Goal: Entertainment & Leisure: Consume media (video, audio)

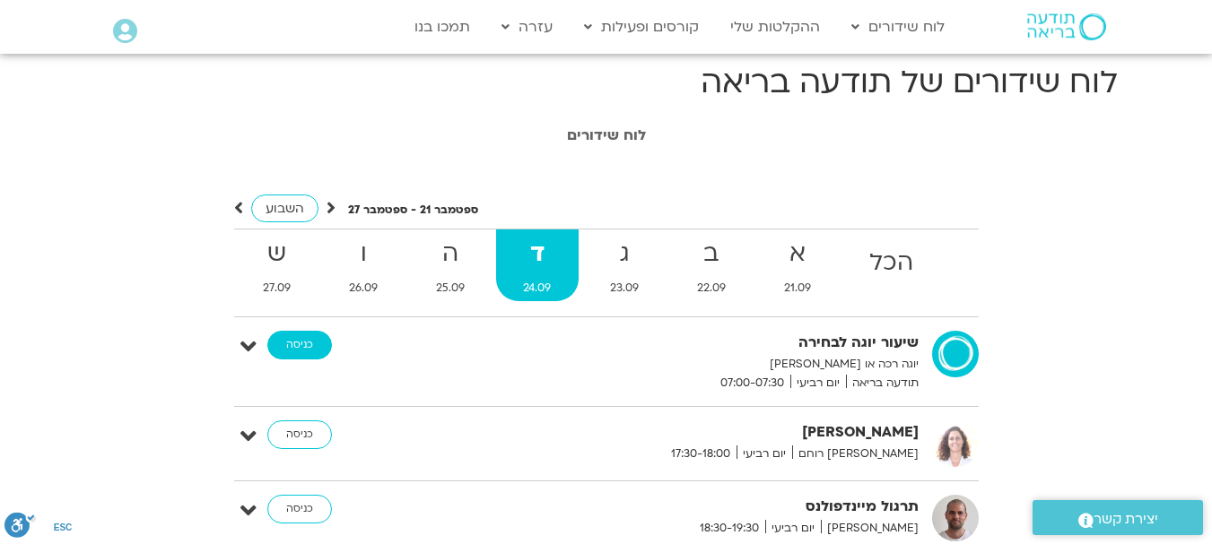
click at [309, 345] on link "כניסה" at bounding box center [299, 345] width 65 height 29
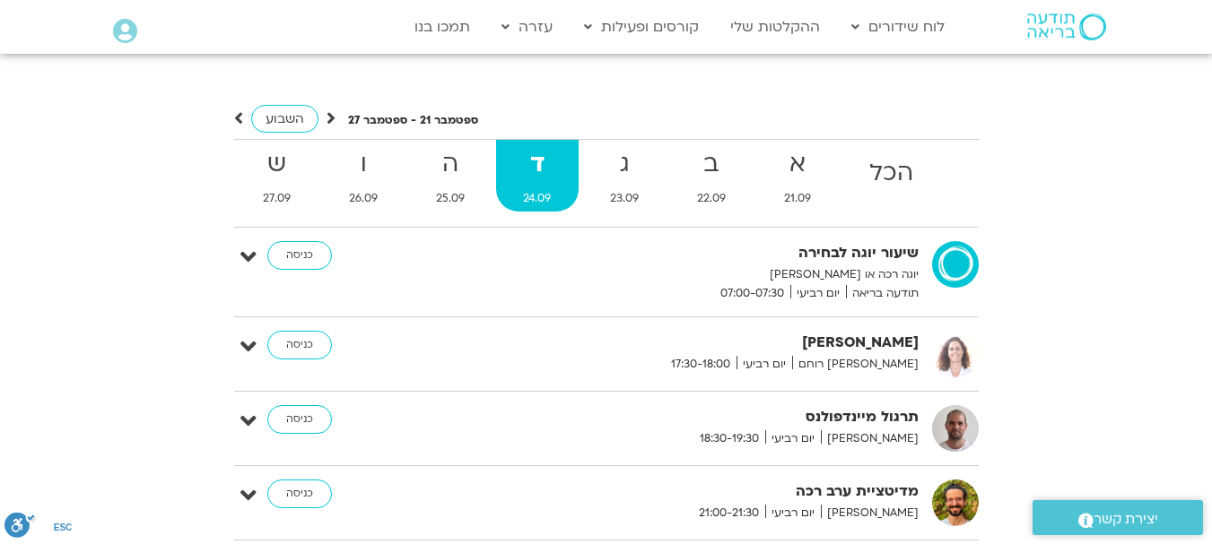
scroll to position [179, 0]
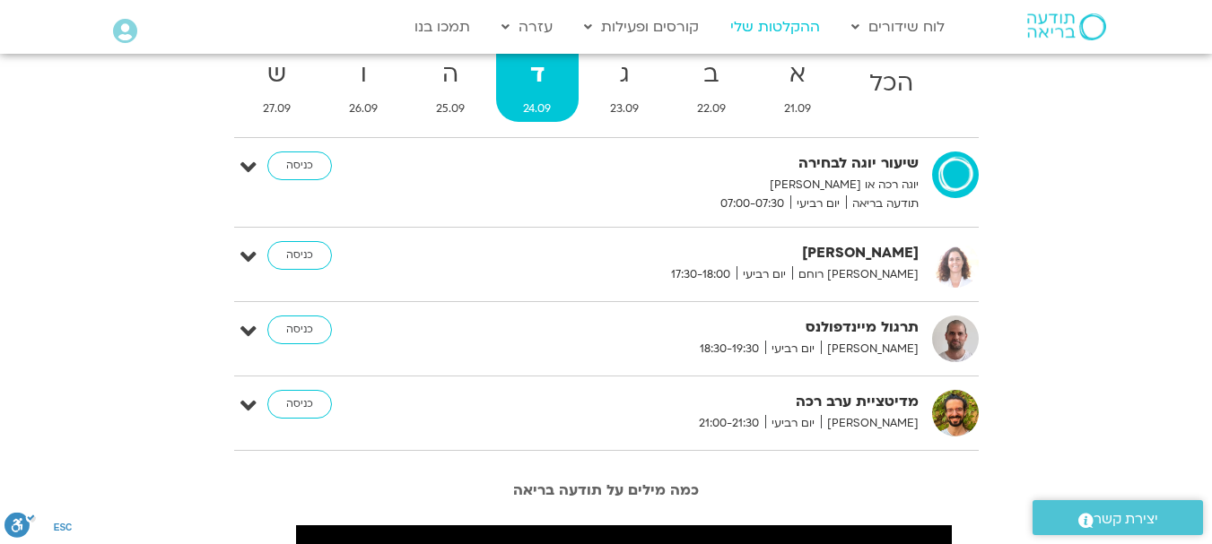
click at [774, 25] on link "ההקלטות שלי" at bounding box center [775, 27] width 108 height 34
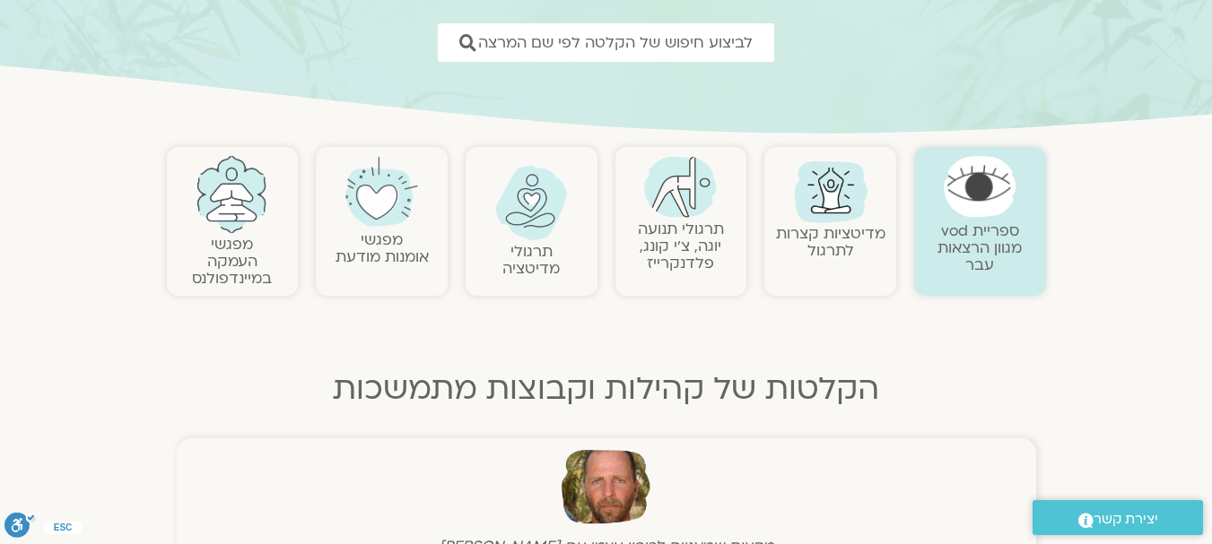
scroll to position [269, 0]
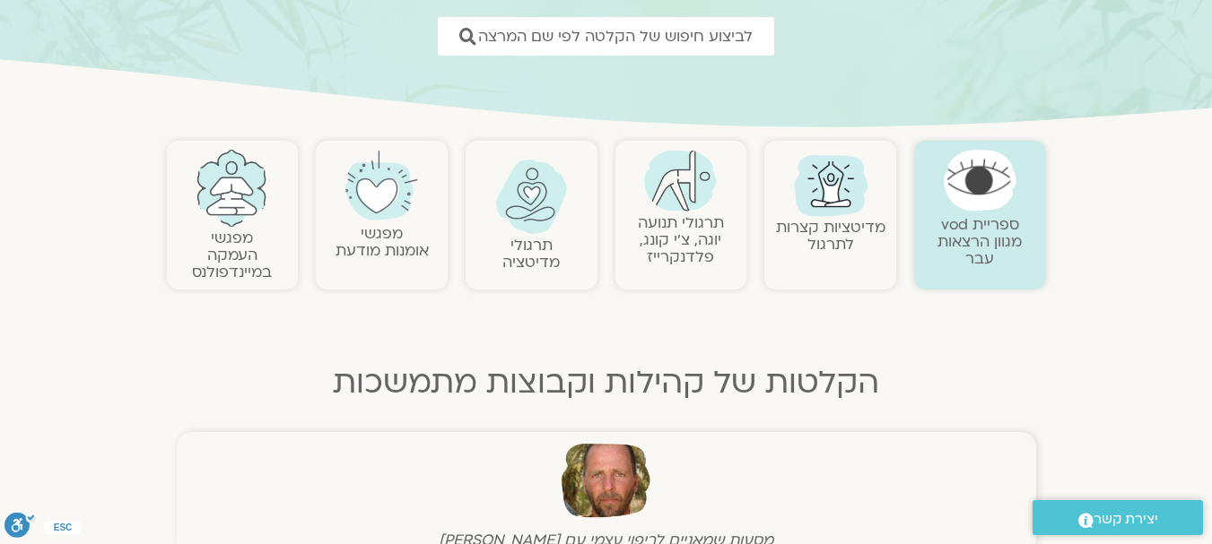
click at [684, 193] on img at bounding box center [680, 181] width 73 height 62
click at [668, 232] on link "תרגולי תנועה יוגה, צ׳י קונג, פלדנקרייז" at bounding box center [681, 240] width 86 height 55
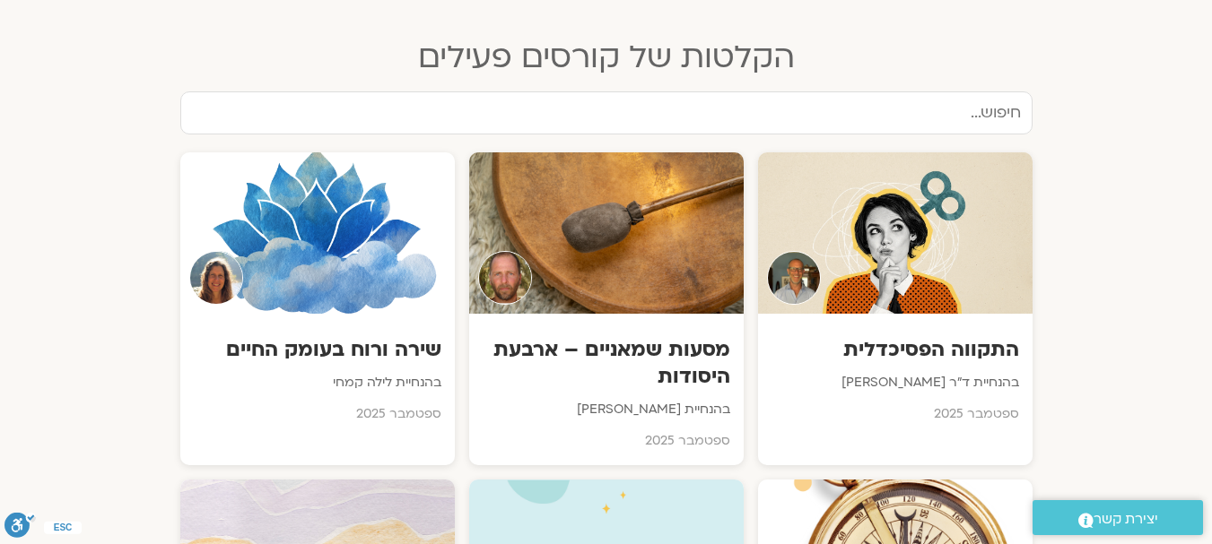
scroll to position [897, 0]
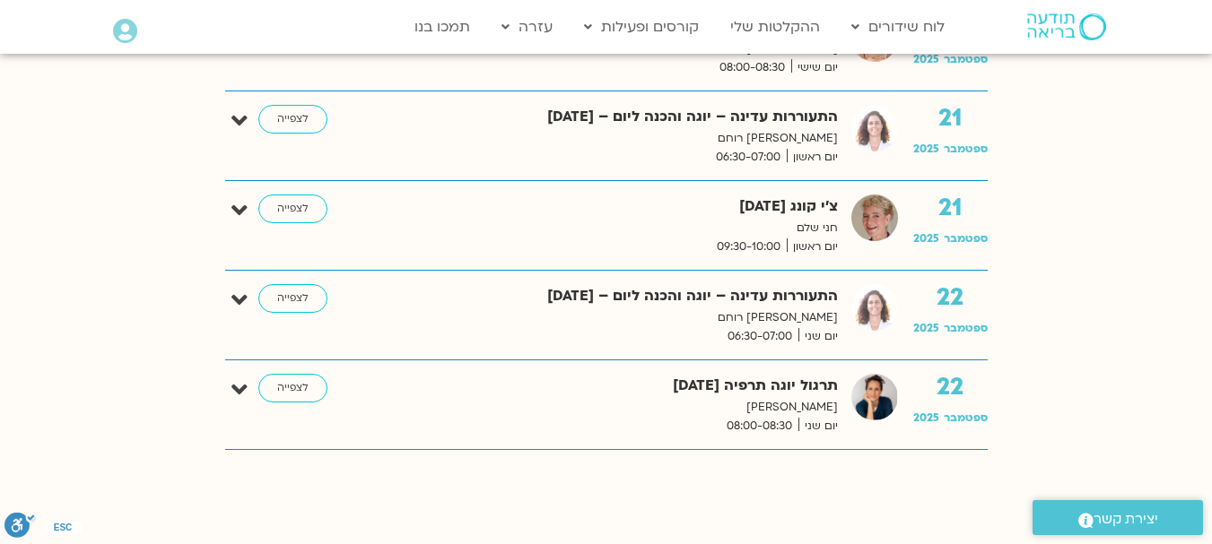
scroll to position [2512, 0]
